Goal: Information Seeking & Learning: Learn about a topic

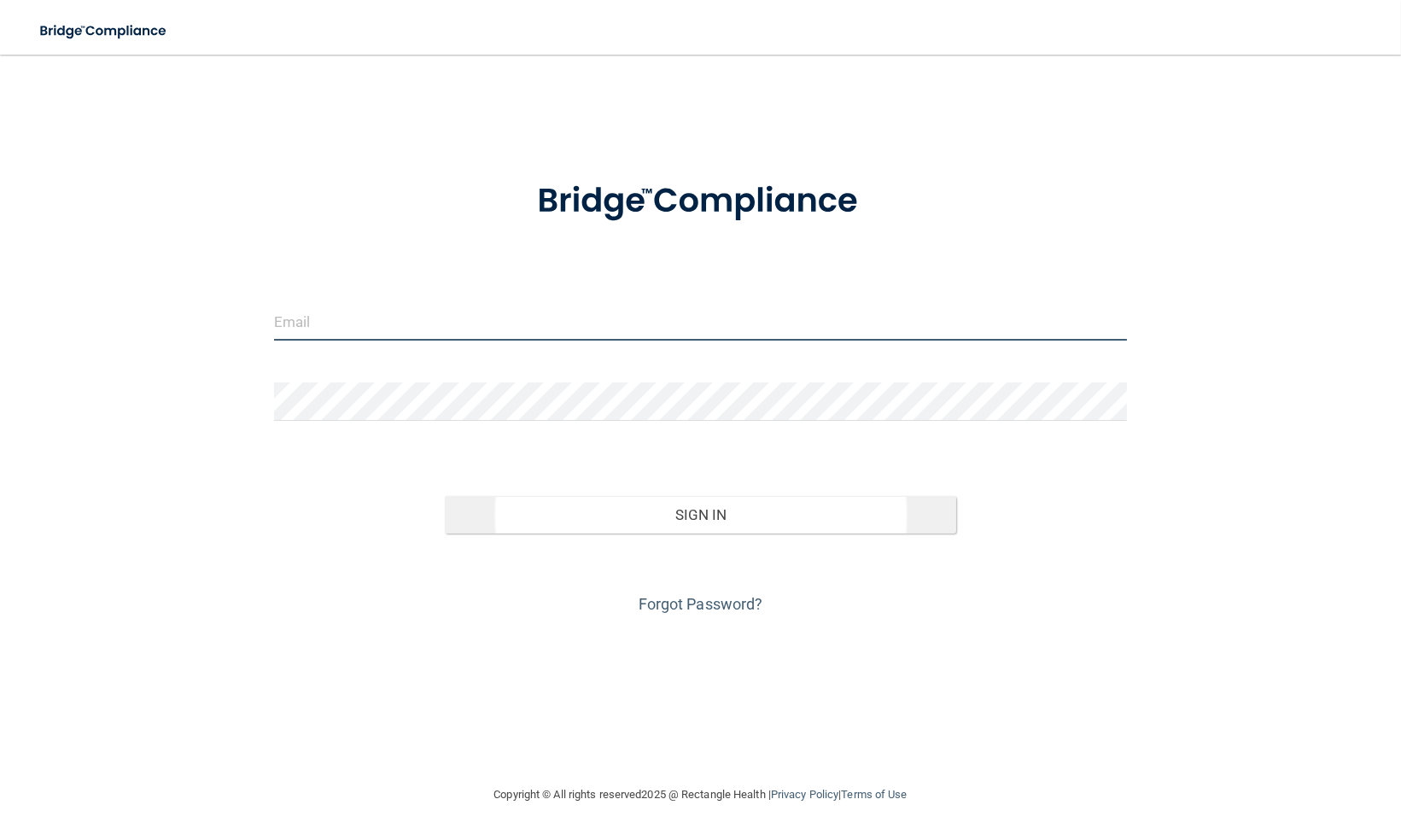
type input "[EMAIL_ADDRESS][DOMAIN_NAME]"
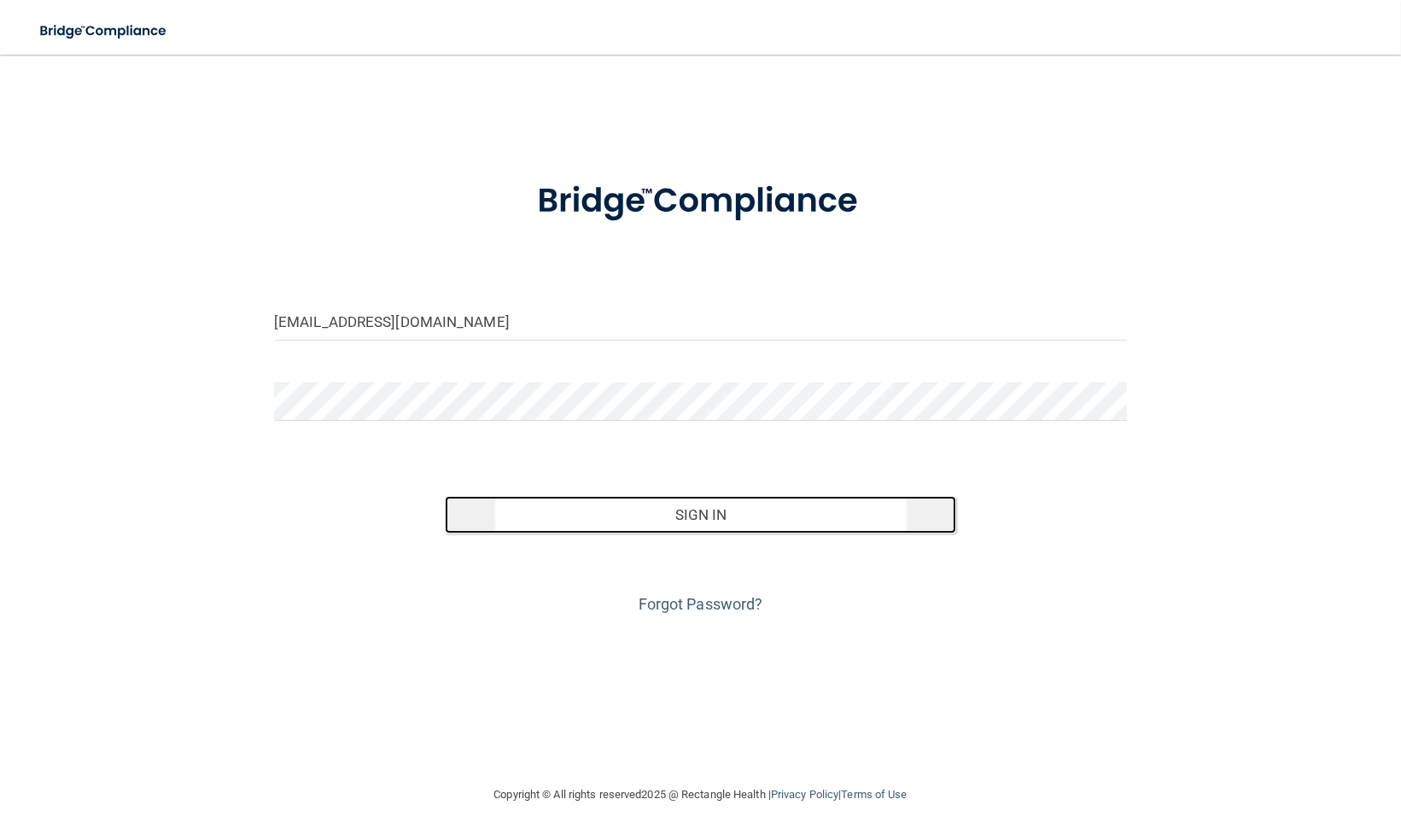
click at [744, 518] on button "Sign In" at bounding box center [700, 514] width 512 height 37
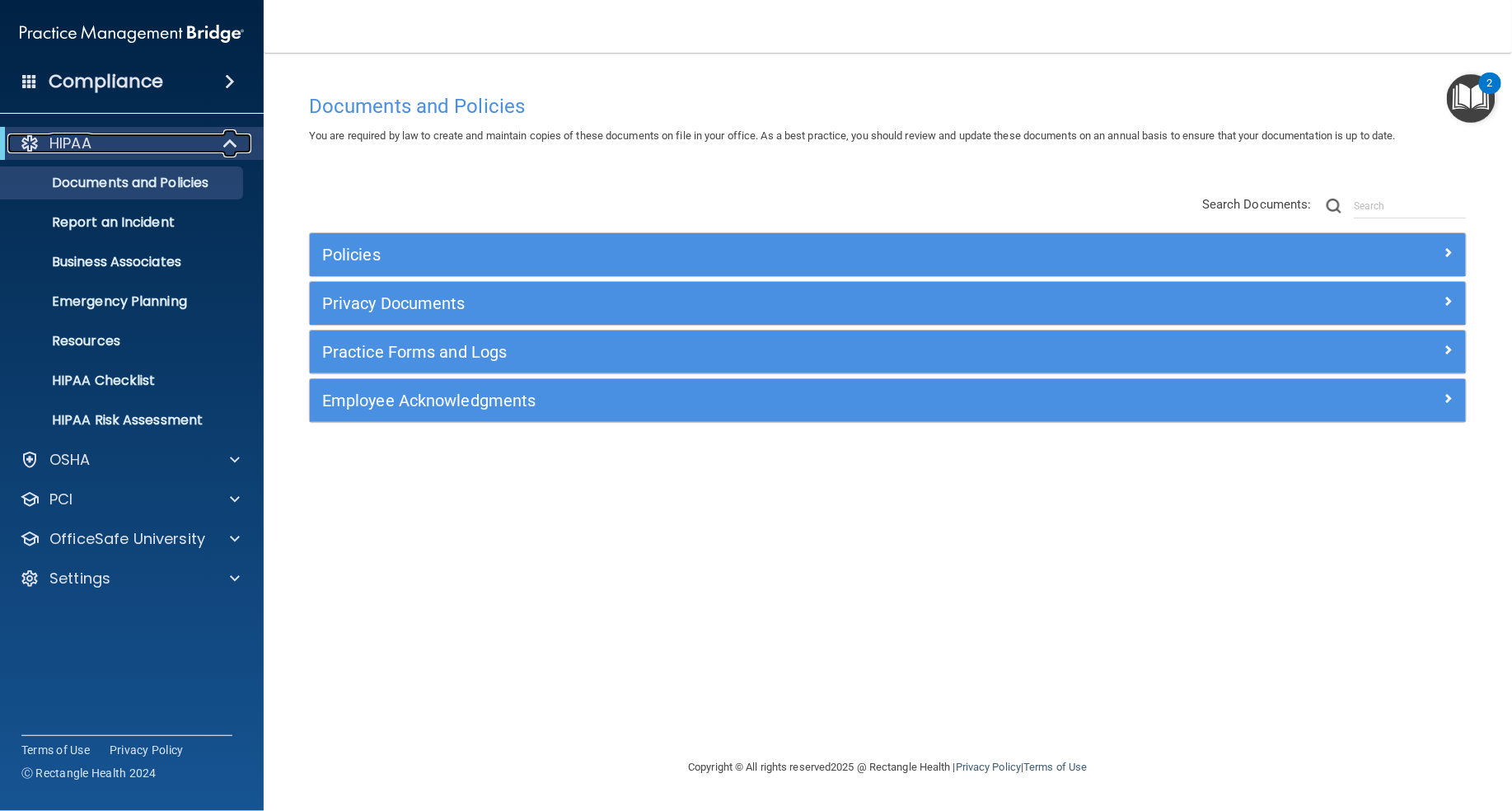
click at [231, 143] on span at bounding box center [232, 143] width 14 height 20
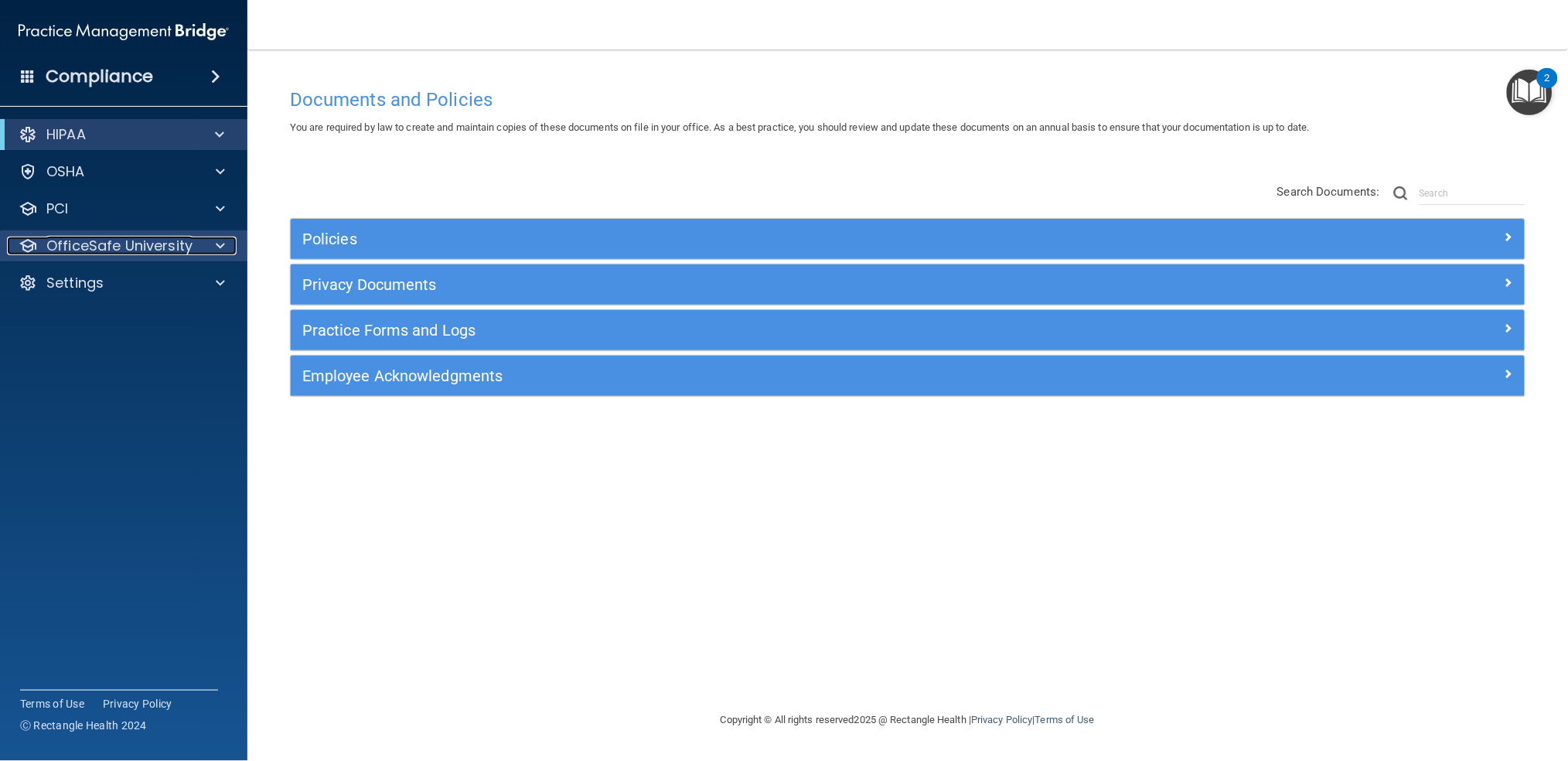
click at [161, 242] on p "OfficeSafe University" at bounding box center [119, 246] width 146 height 19
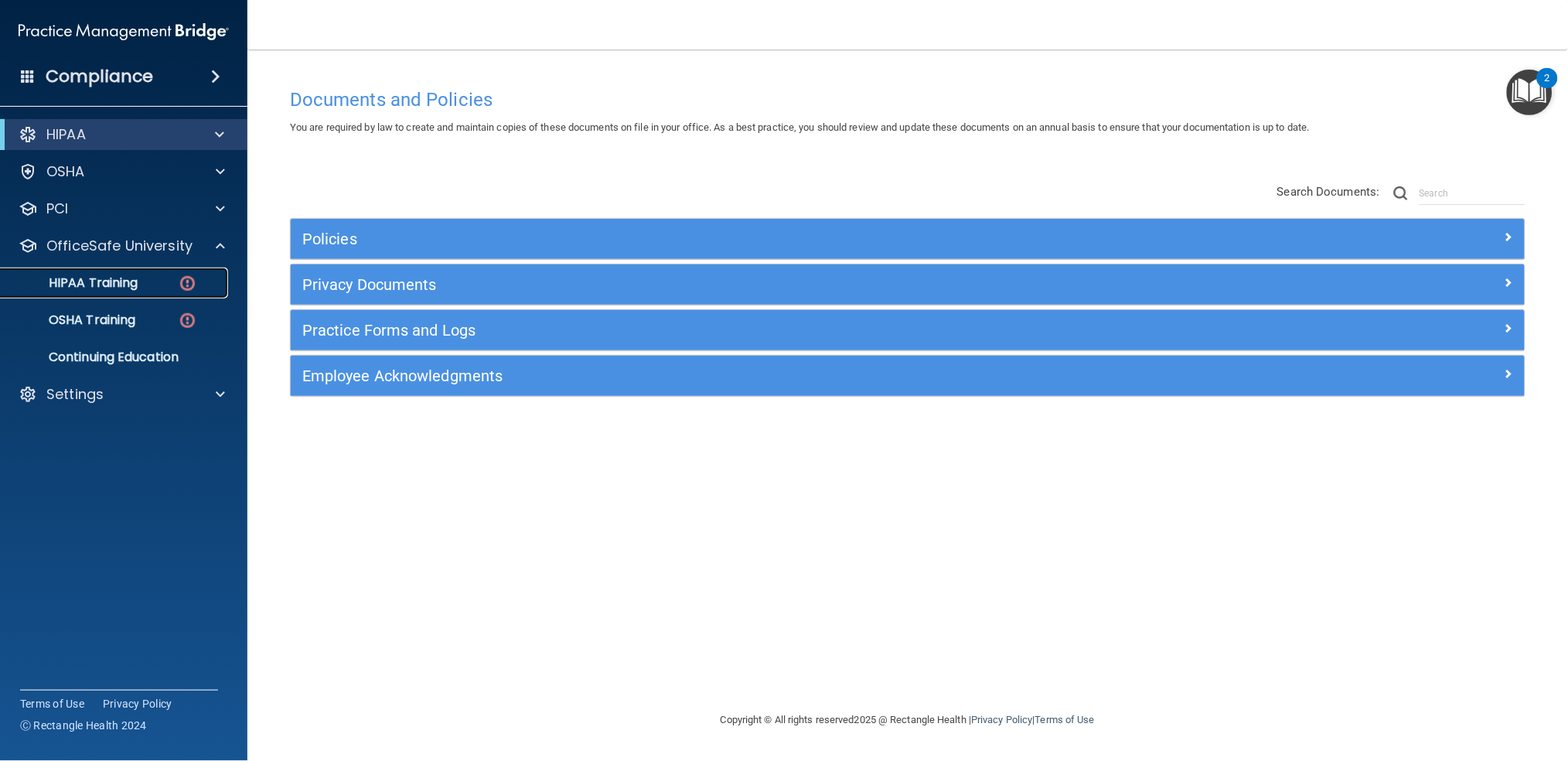
click at [118, 290] on p "HIPAA Training" at bounding box center [73, 283] width 127 height 16
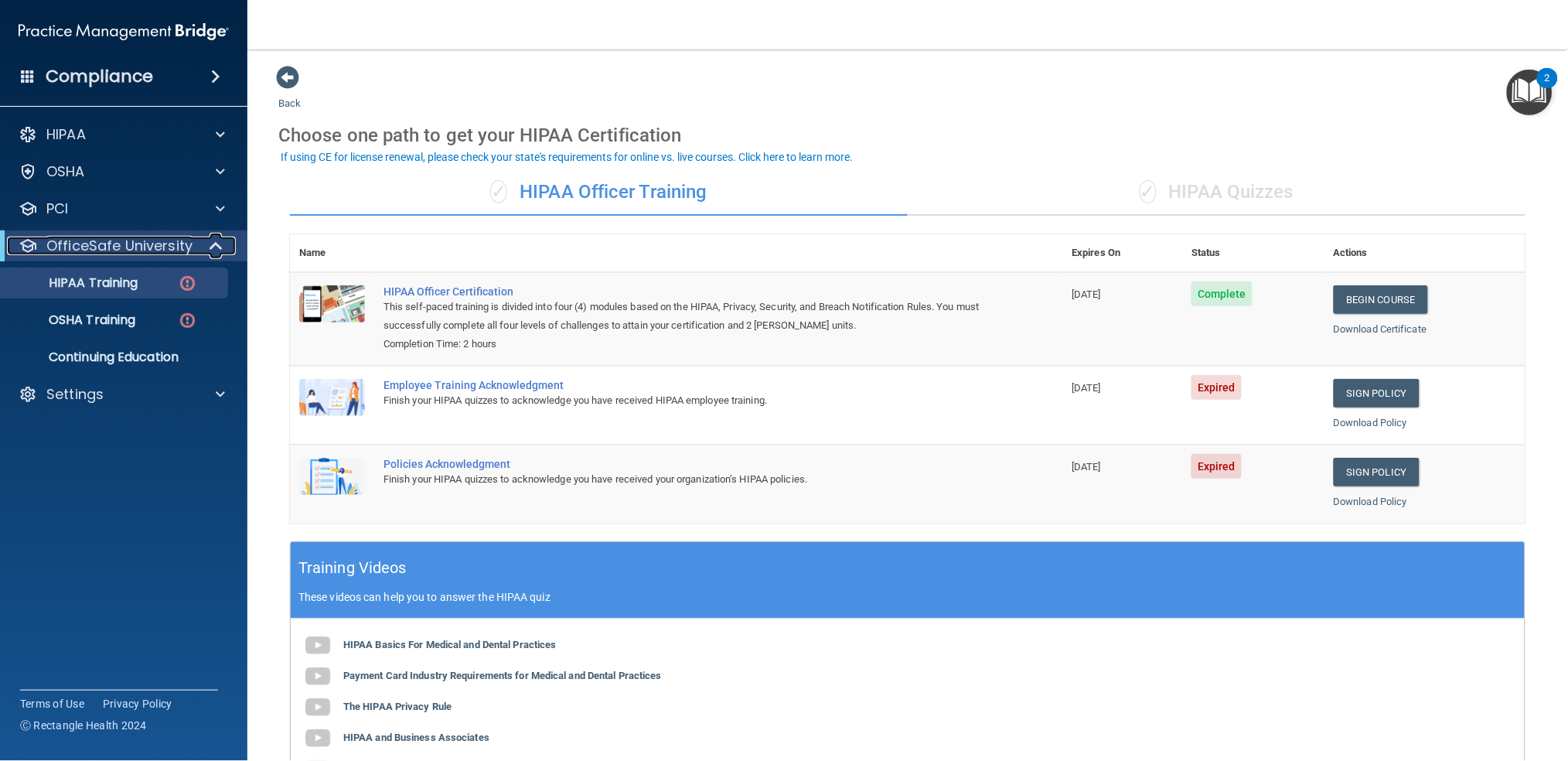
click at [210, 243] on div at bounding box center [217, 246] width 38 height 19
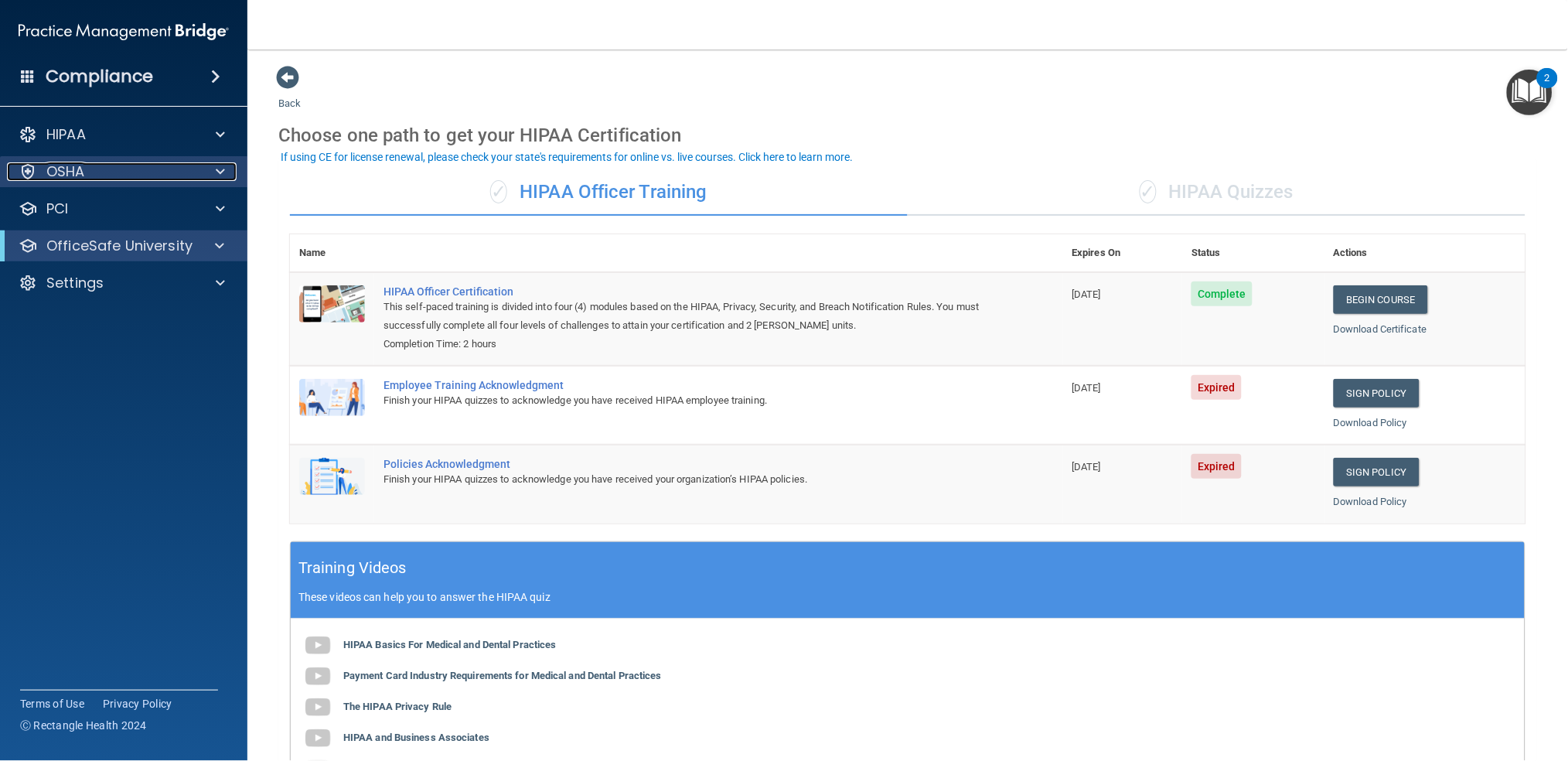
click at [222, 177] on span at bounding box center [220, 172] width 9 height 19
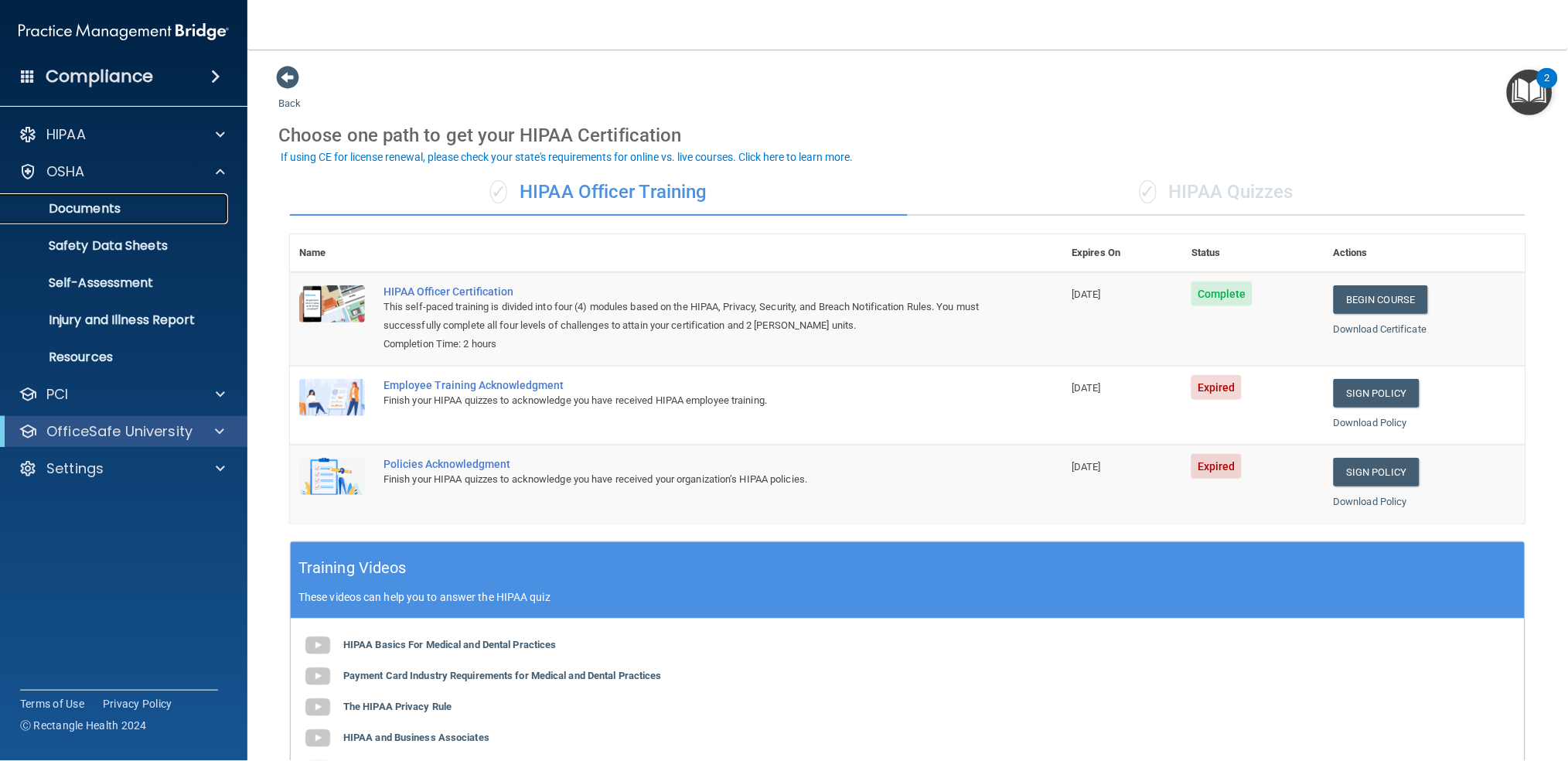
click at [111, 215] on p "Documents" at bounding box center [115, 209] width 211 height 16
click at [124, 206] on p "Documents" at bounding box center [115, 209] width 211 height 16
click at [72, 212] on p "Documents" at bounding box center [115, 209] width 211 height 16
click at [81, 205] on p "Documents" at bounding box center [115, 209] width 211 height 16
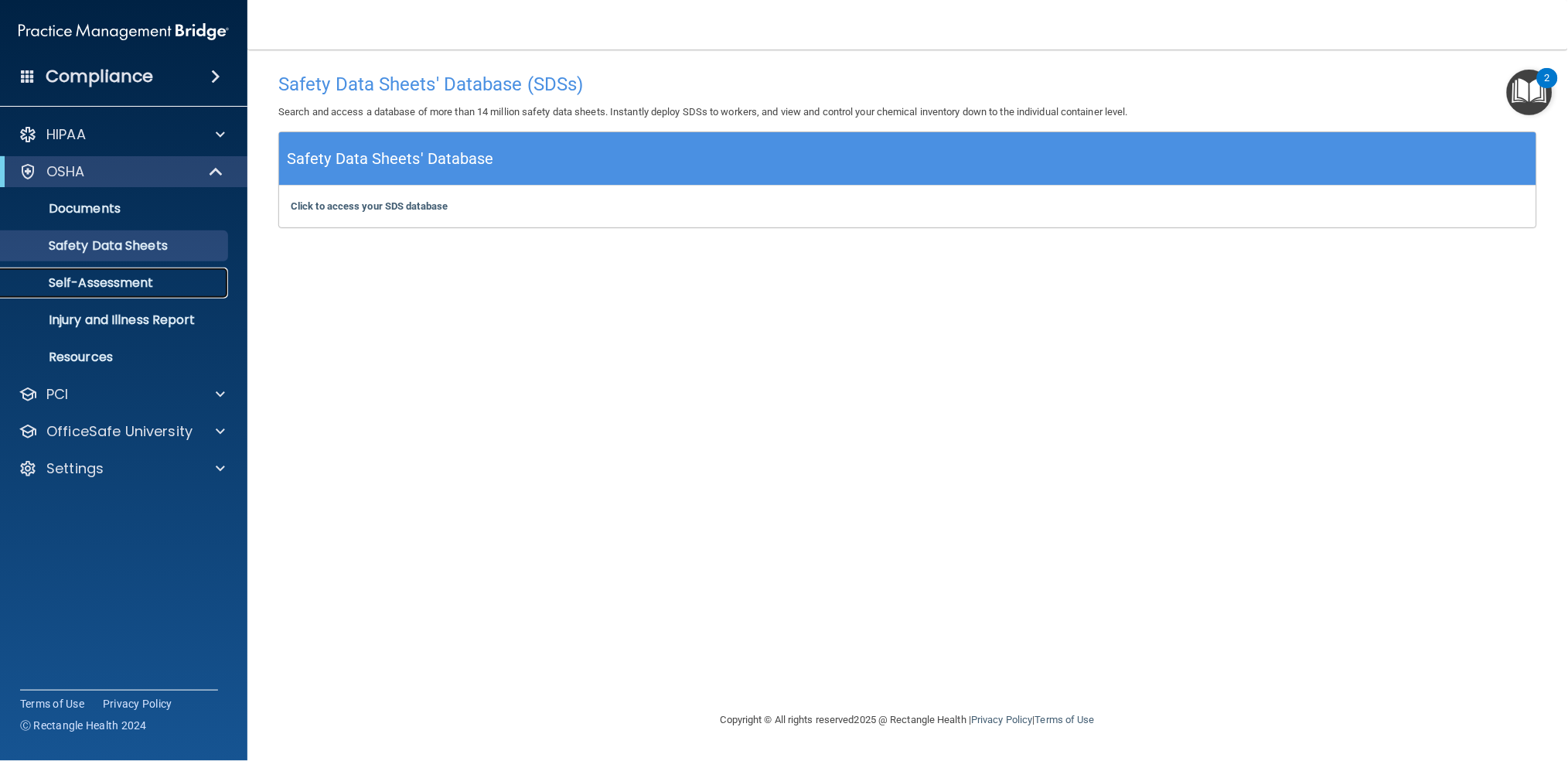
click at [121, 284] on p "Self-Assessment" at bounding box center [115, 283] width 211 height 16
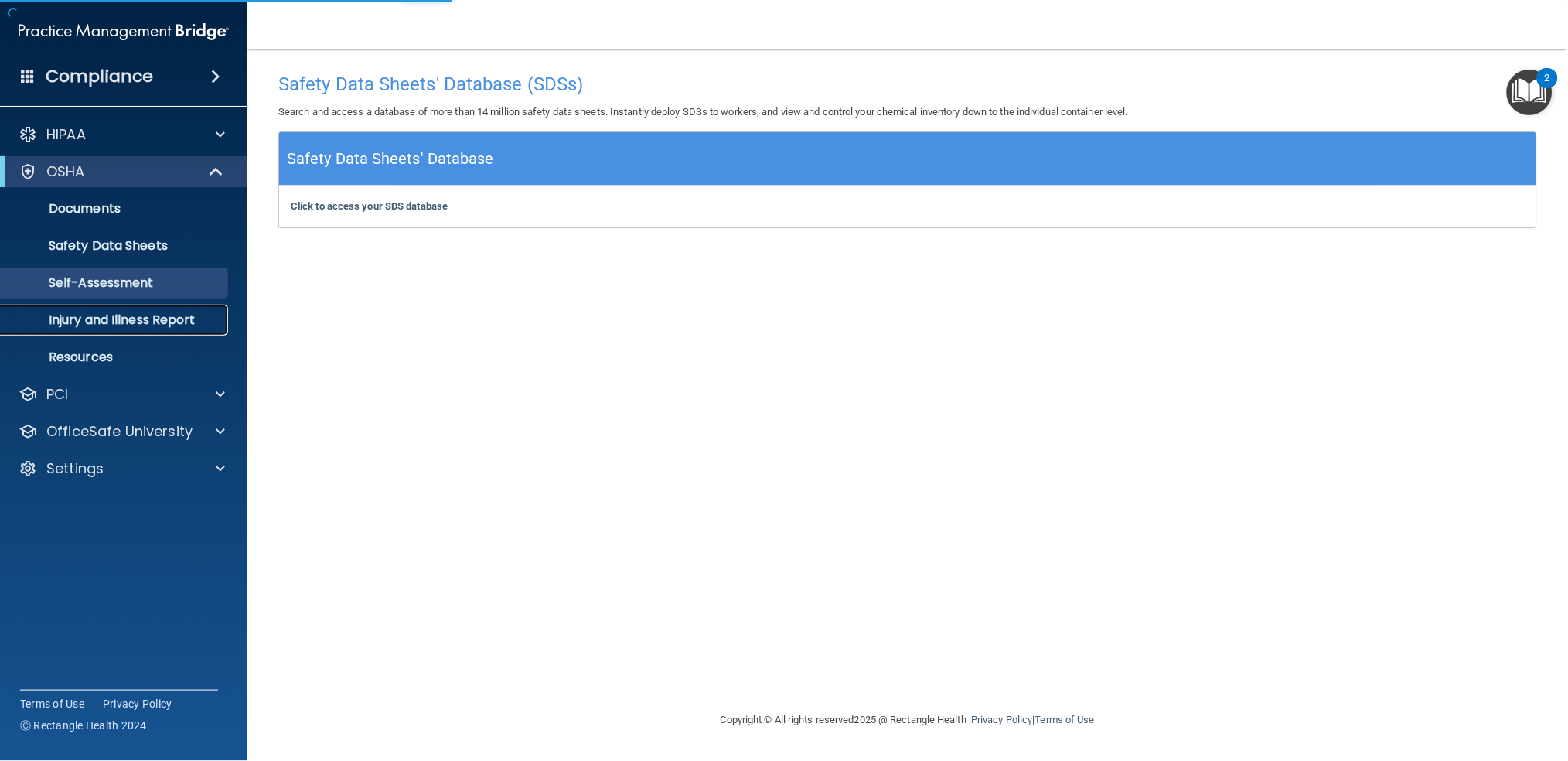
click at [117, 319] on p "Injury and Illness Report" at bounding box center [115, 320] width 211 height 16
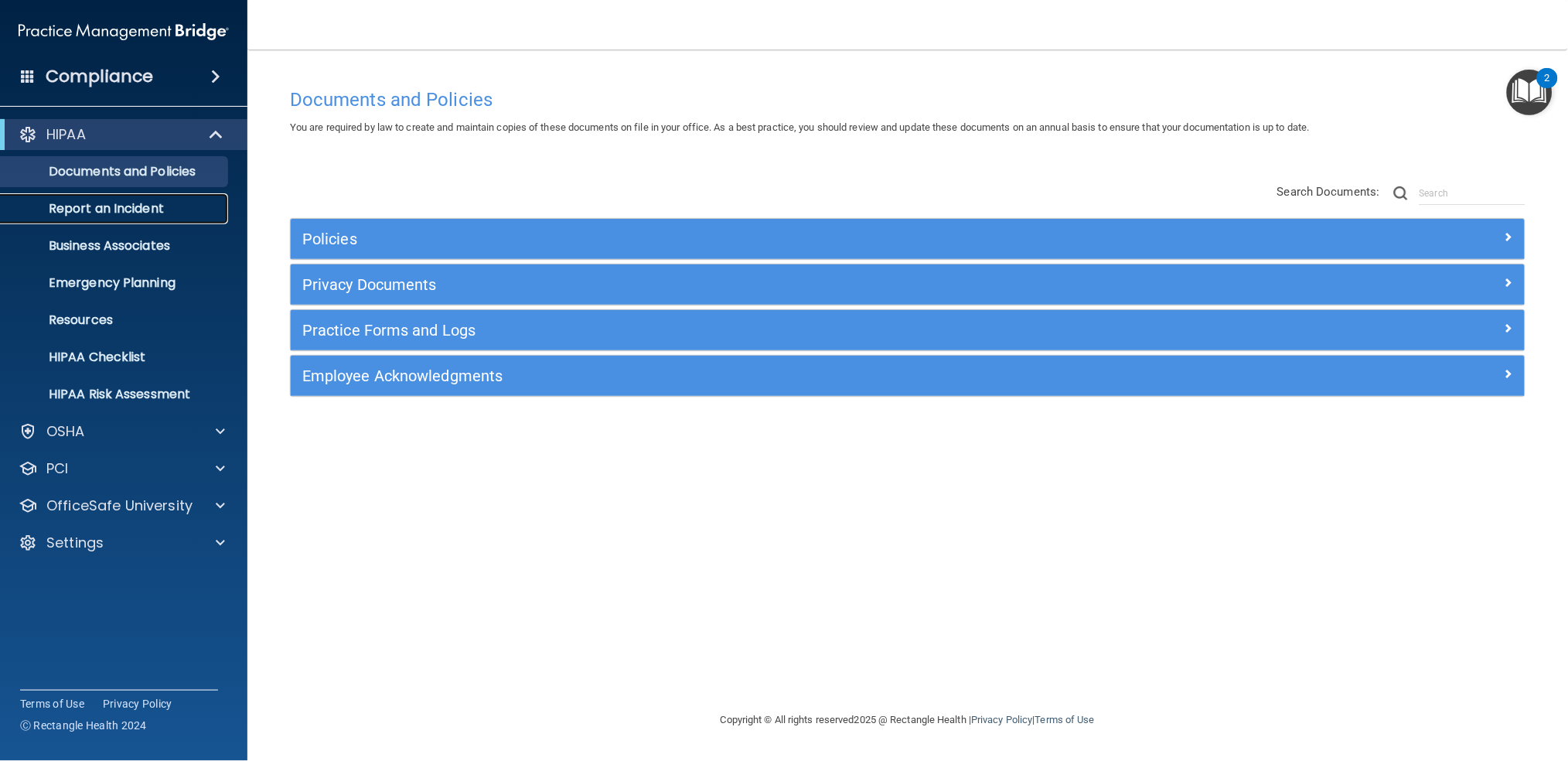
click at [159, 209] on p "Report an Incident" at bounding box center [115, 209] width 211 height 16
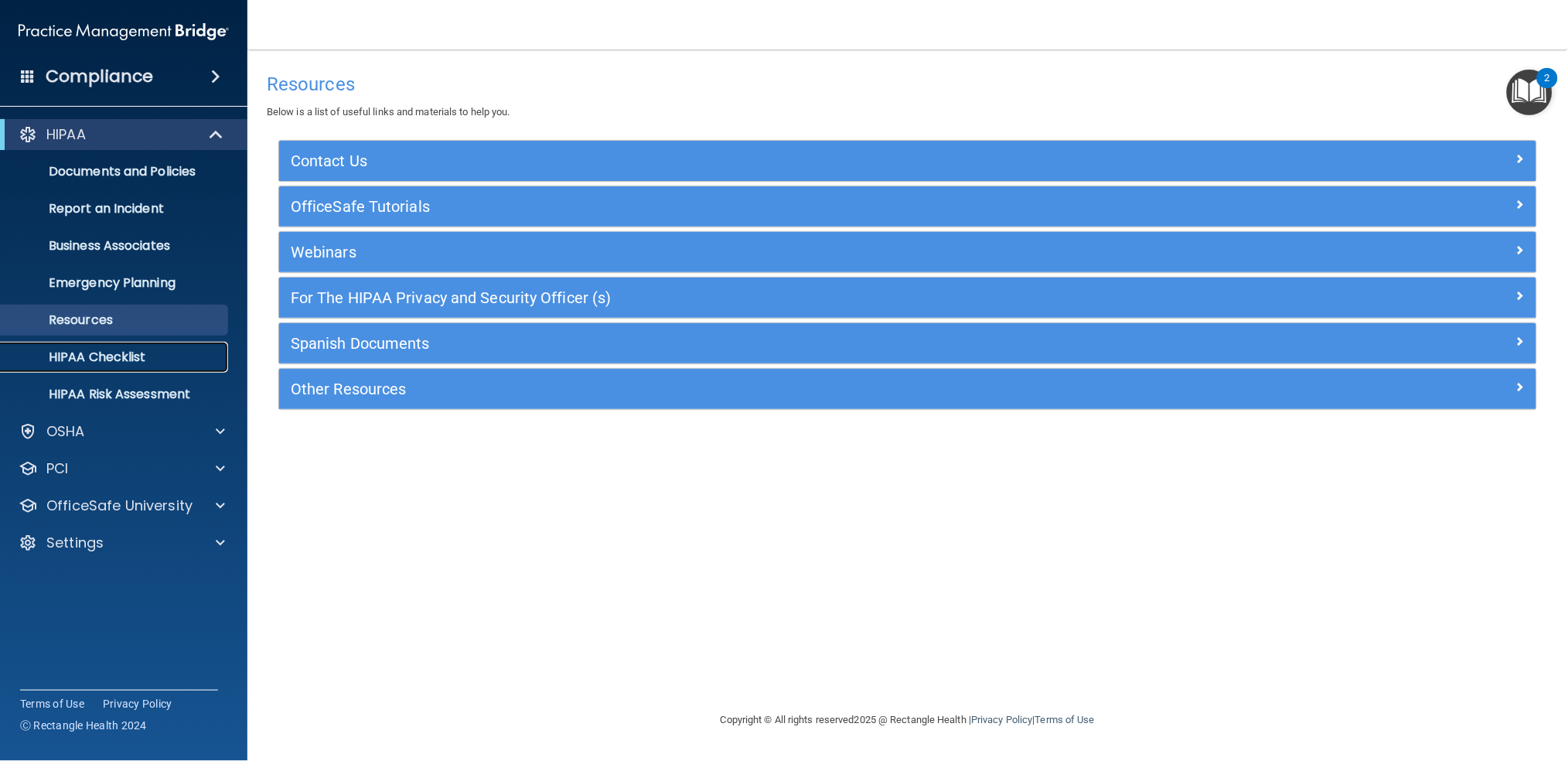
click at [139, 359] on p "HIPAA Checklist" at bounding box center [115, 357] width 211 height 16
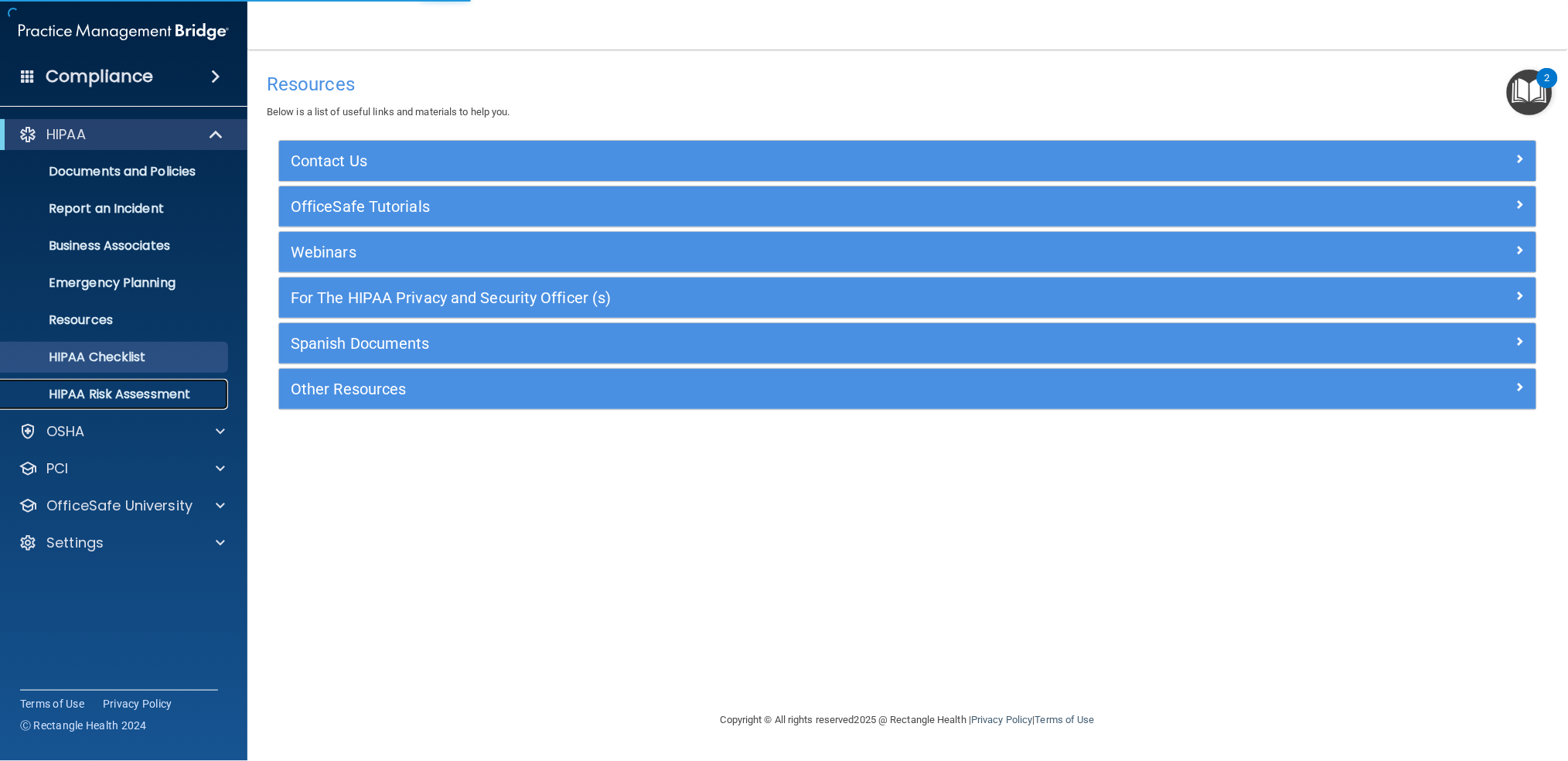
click at [164, 396] on p "HIPAA Risk Assessment" at bounding box center [115, 394] width 211 height 16
